Goal: Information Seeking & Learning: Learn about a topic

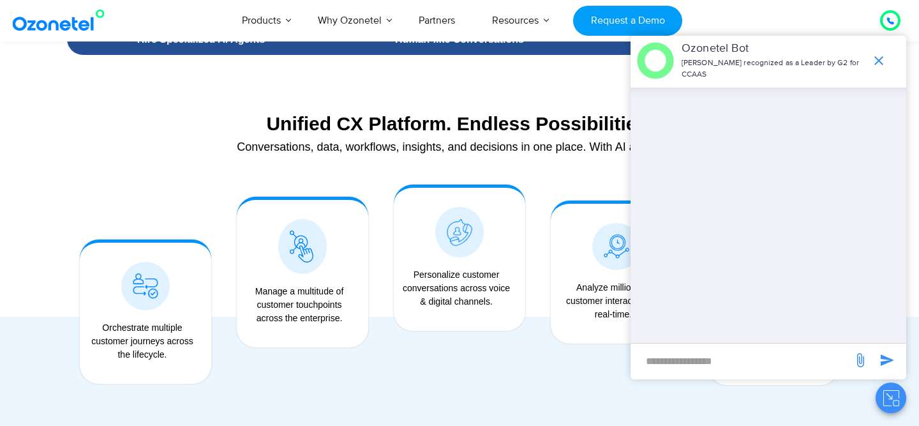
scroll to position [953, 0]
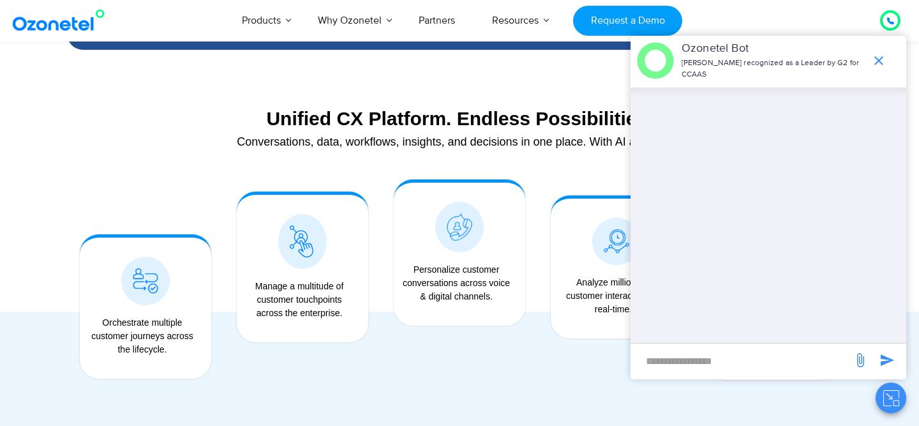
click at [880, 58] on icon "end chat or minimize" at bounding box center [878, 60] width 15 height 15
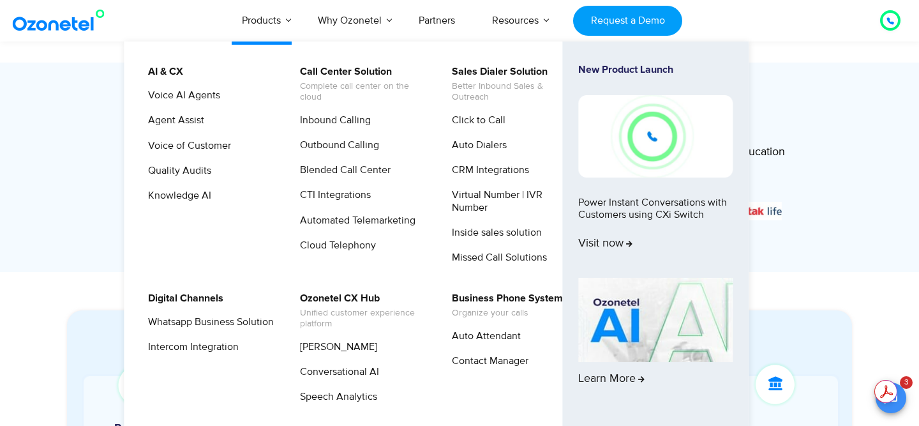
scroll to position [439, 0]
click at [481, 118] on link "Click to Call" at bounding box center [476, 120] width 64 height 16
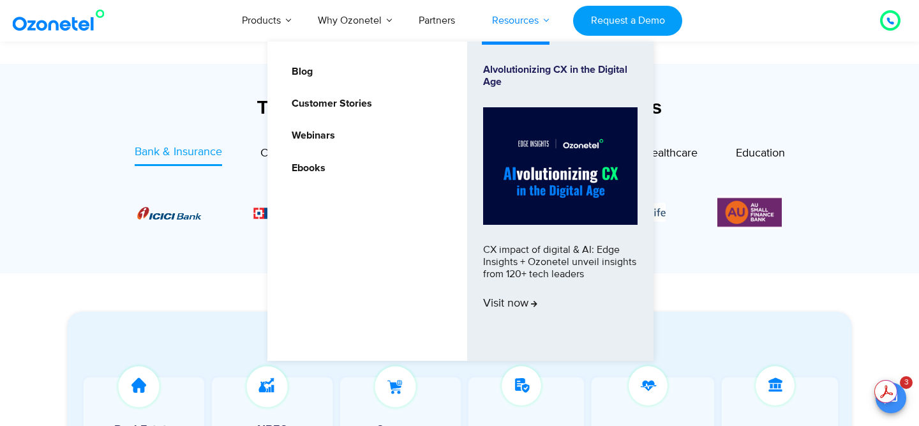
click at [520, 22] on link "Resources" at bounding box center [516, 20] width 84 height 42
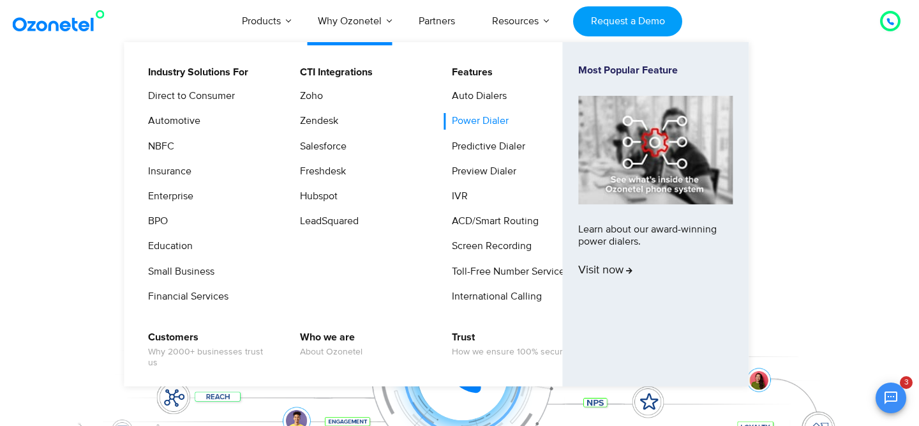
click at [468, 119] on link "Power Dialer" at bounding box center [477, 121] width 67 height 16
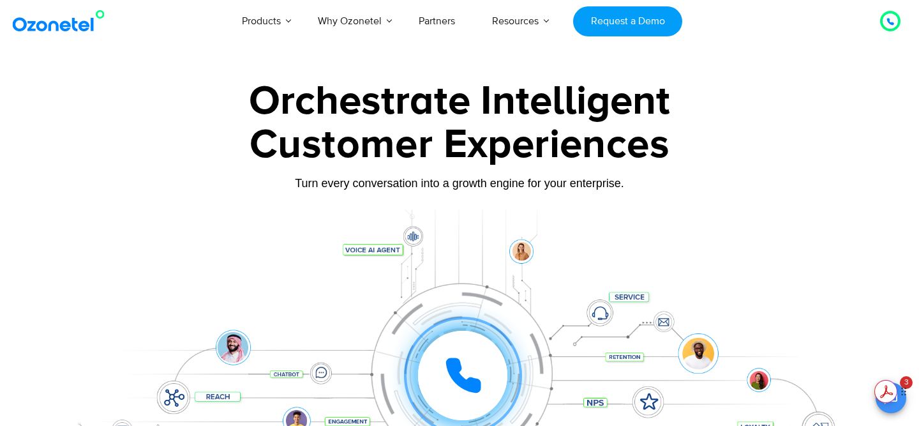
click at [895, 403] on icon "Open chat" at bounding box center [890, 397] width 15 height 15
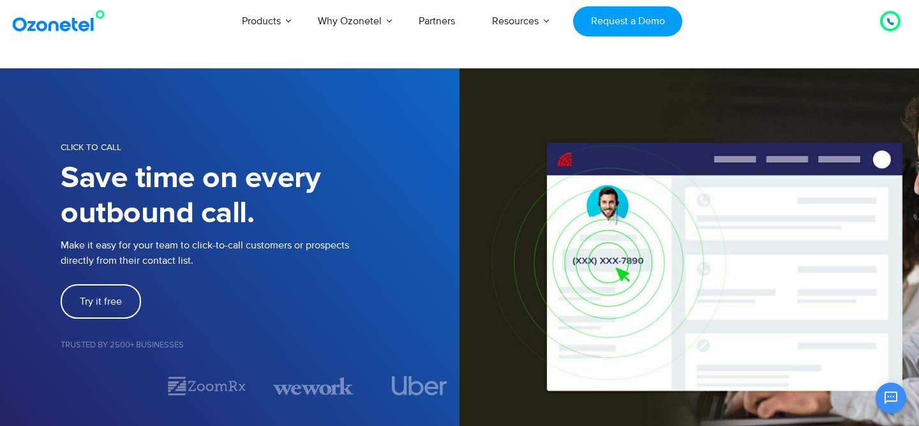
scroll to position [166, 0]
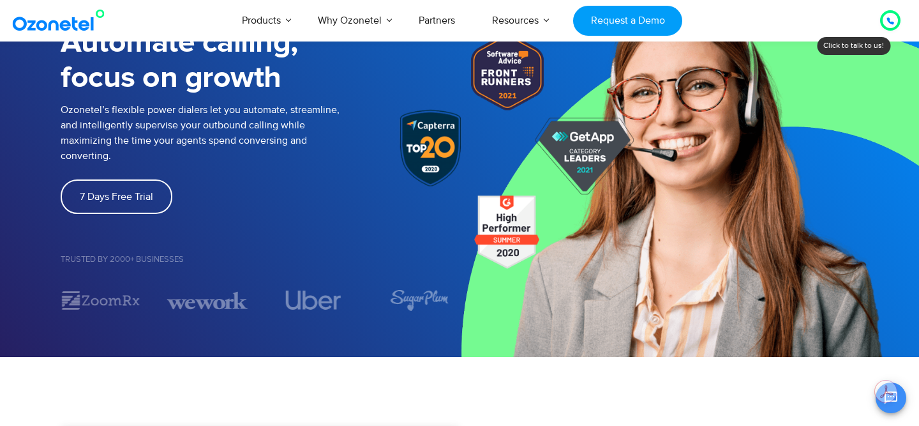
scroll to position [111, 0]
